Goal: Task Accomplishment & Management: Manage account settings

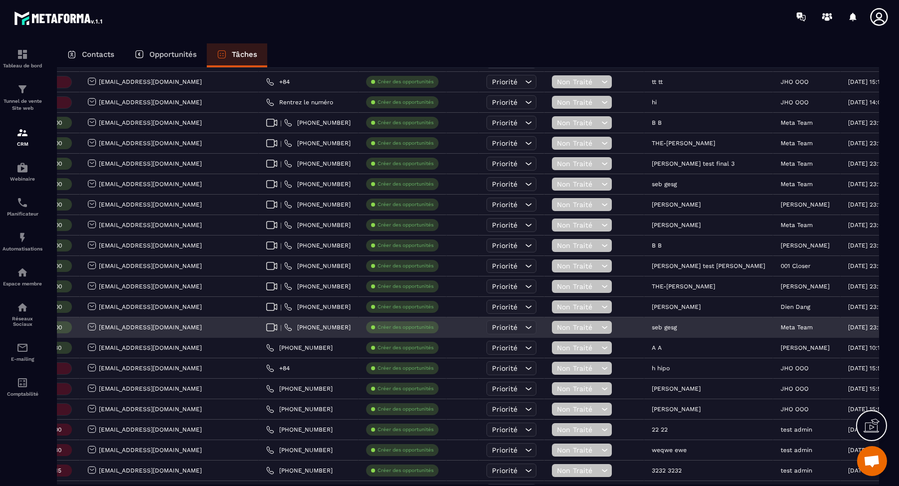
scroll to position [0, 210]
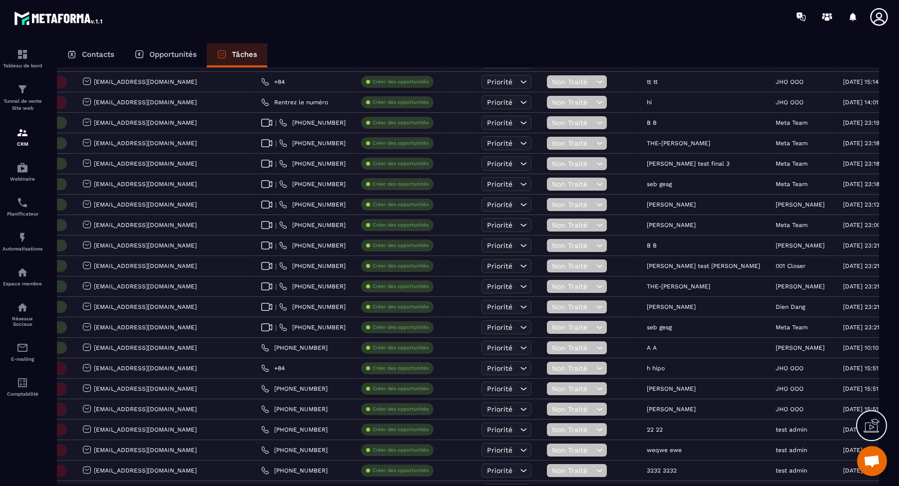
click at [550, 51] on div "Contacts Opportunités Tâches" at bounding box center [468, 55] width 822 height 24
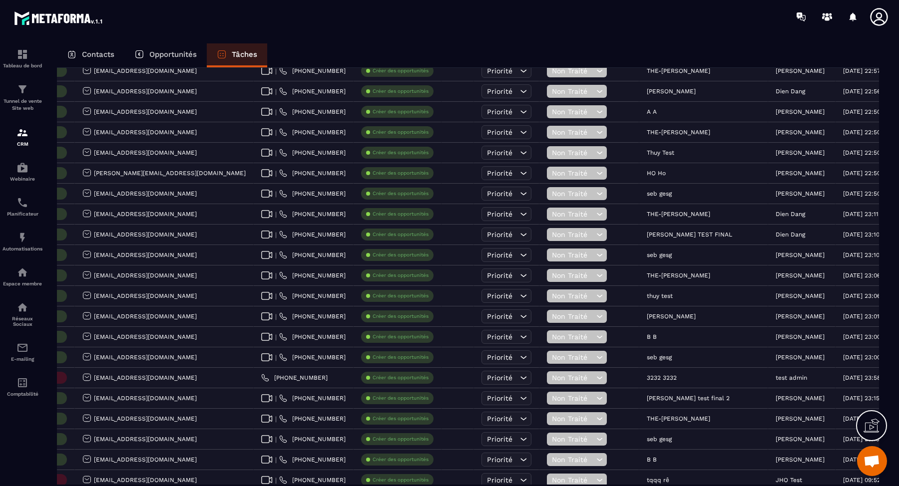
scroll to position [0, 0]
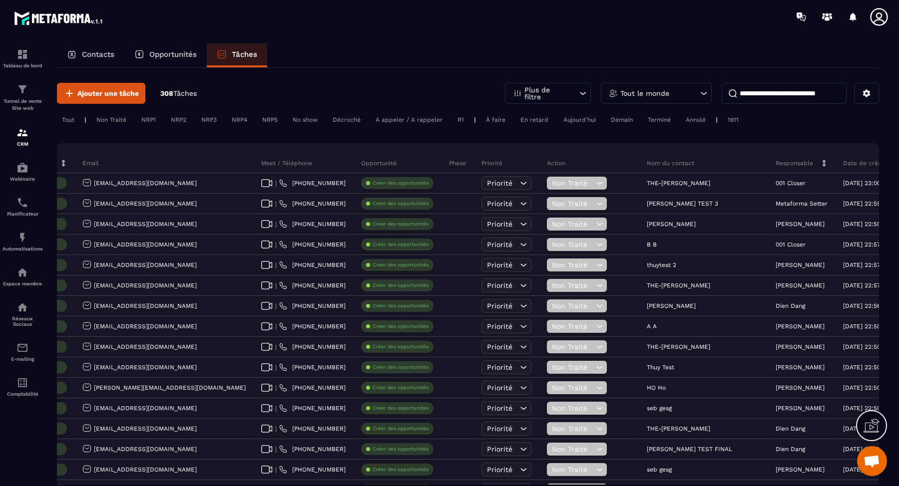
click at [542, 29] on div at bounding box center [507, 16] width 781 height 33
click at [532, 38] on section "Tableau de bord Tunnel de vente Site web CRM Webinaire Planificateur Automatisa…" at bounding box center [449, 273] width 899 height 481
click at [880, 17] on icon at bounding box center [878, 16] width 17 height 17
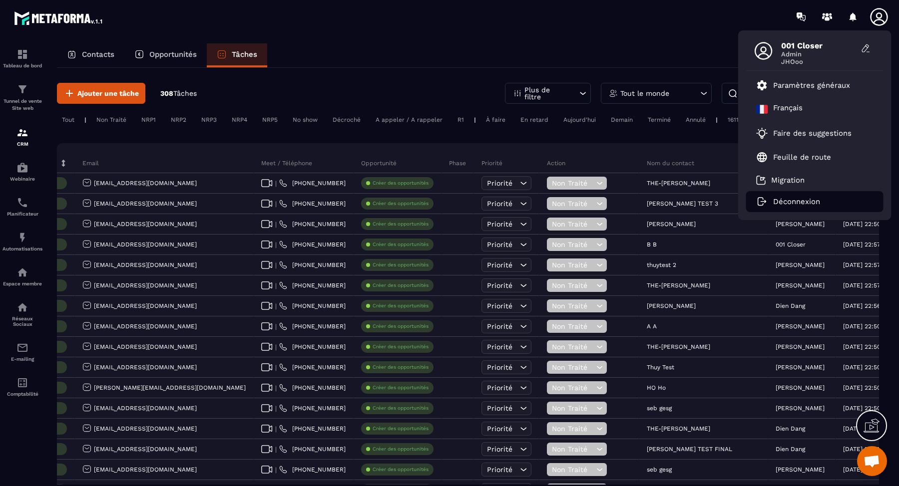
click at [780, 203] on p "Déconnexion" at bounding box center [796, 201] width 47 height 9
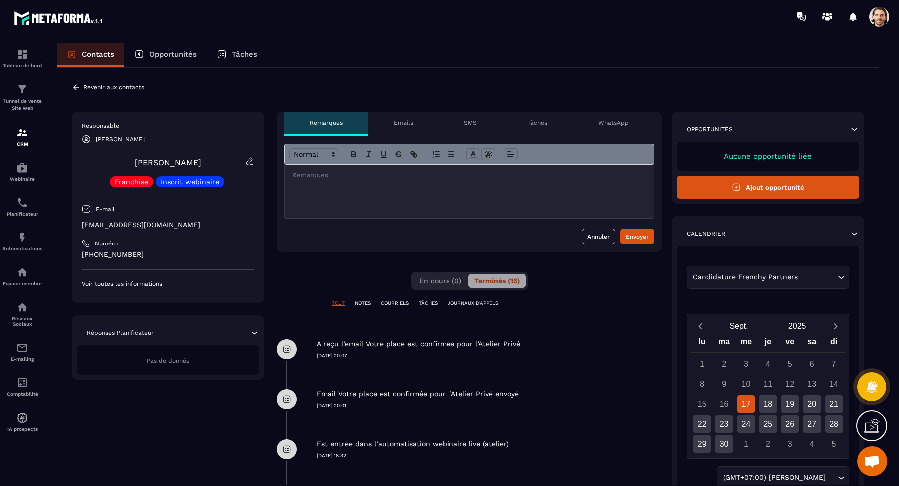
scroll to position [204, 0]
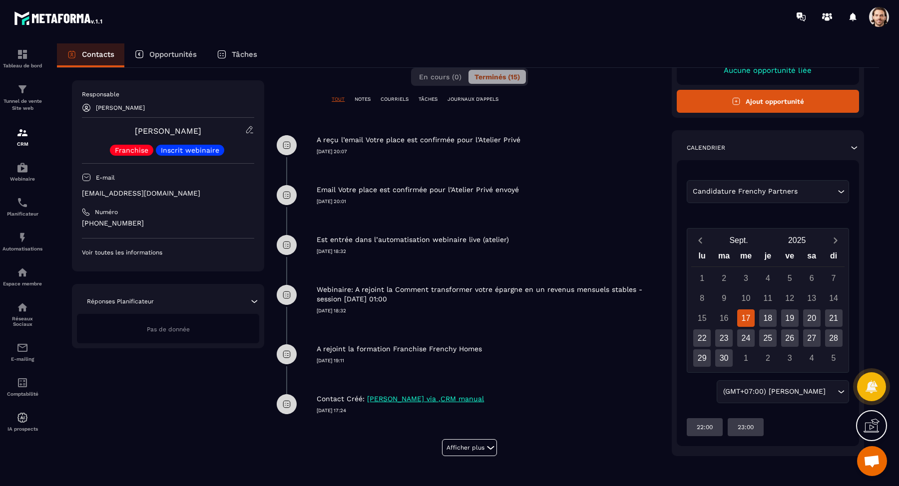
click at [595, 174] on div "Email Votre place est confirmée pour l’Atelier Privé envoyé [DATE] 20:01" at bounding box center [489, 187] width 345 height 35
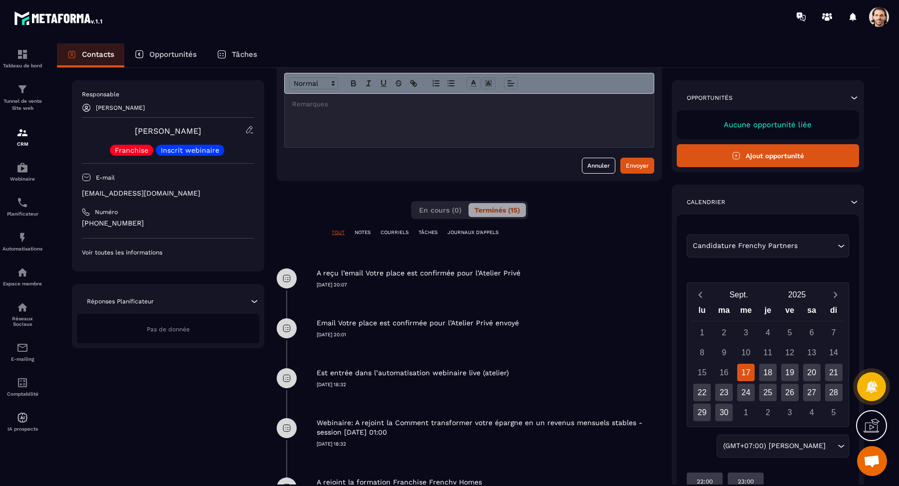
scroll to position [51, 0]
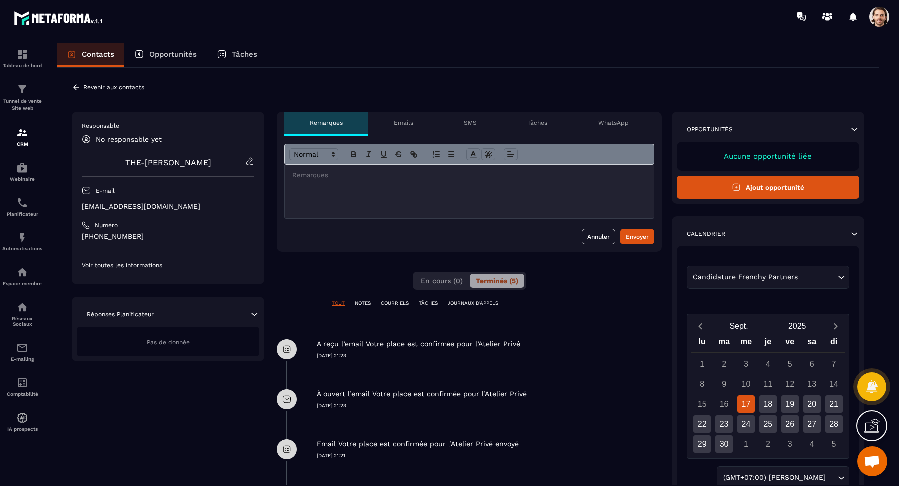
scroll to position [62, 0]
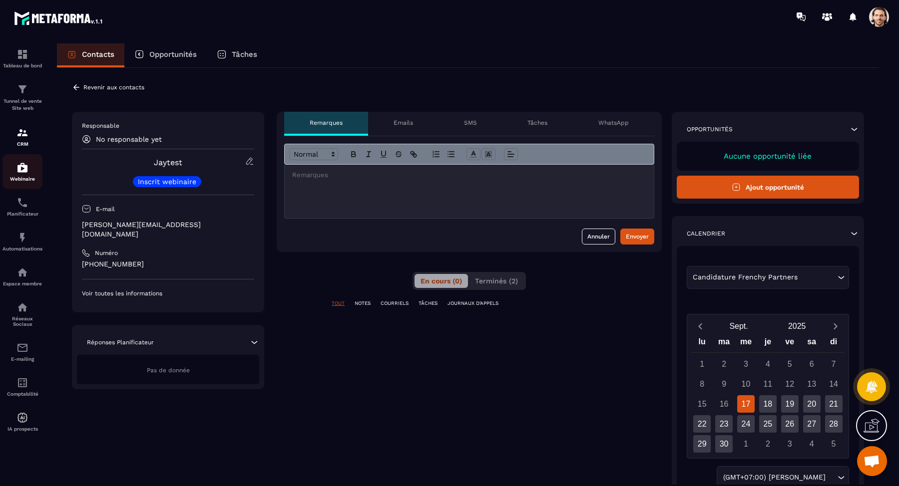
click at [28, 182] on p "Webinaire" at bounding box center [22, 178] width 40 height 5
